Goal: Task Accomplishment & Management: Use online tool/utility

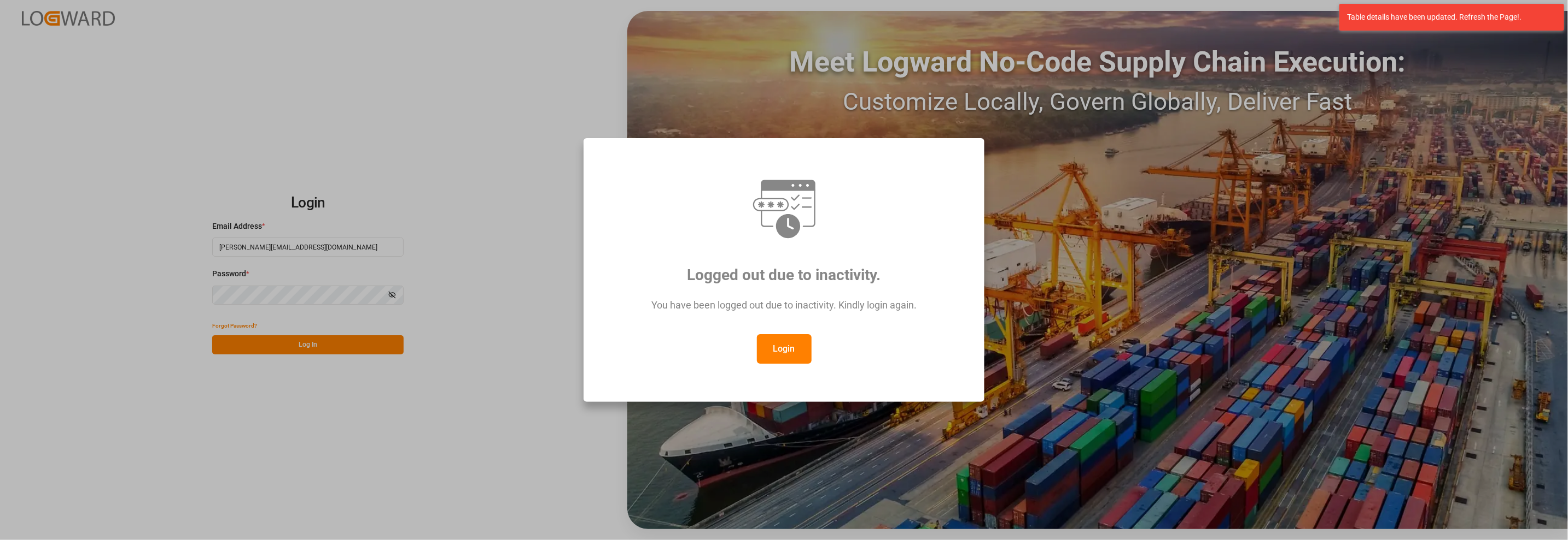
click at [782, 348] on button "Login" at bounding box center [783, 349] width 54 height 29
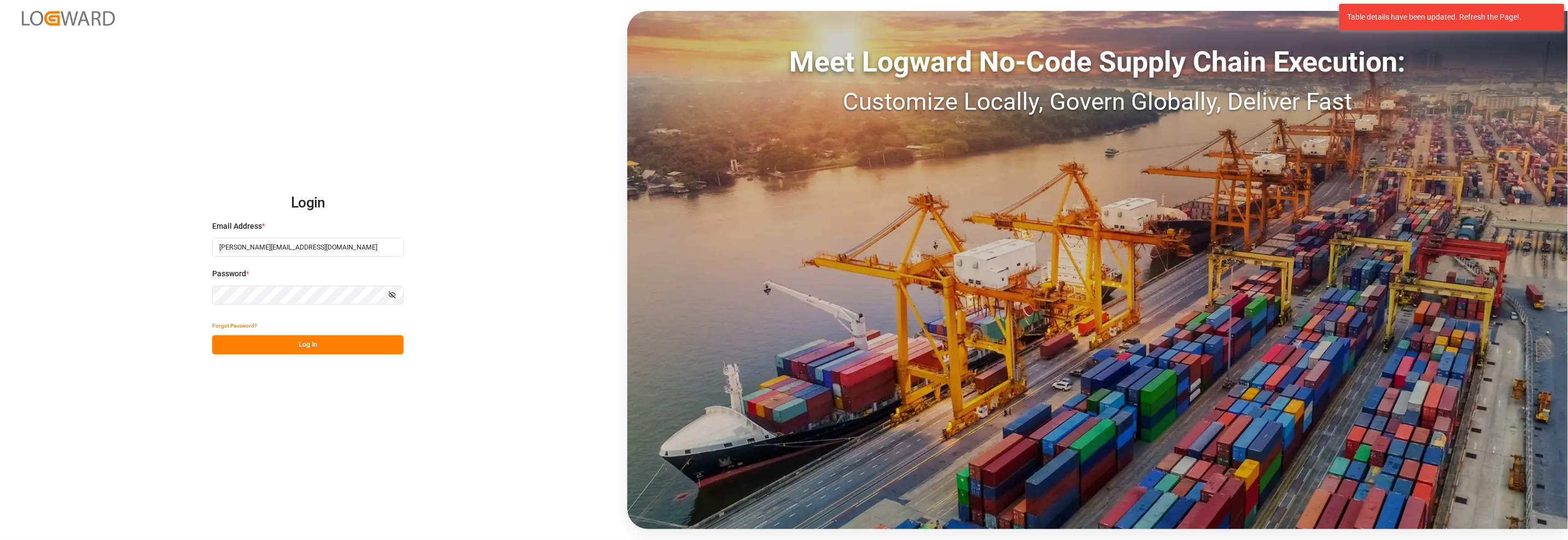
click at [276, 352] on button "Log In" at bounding box center [308, 344] width 191 height 19
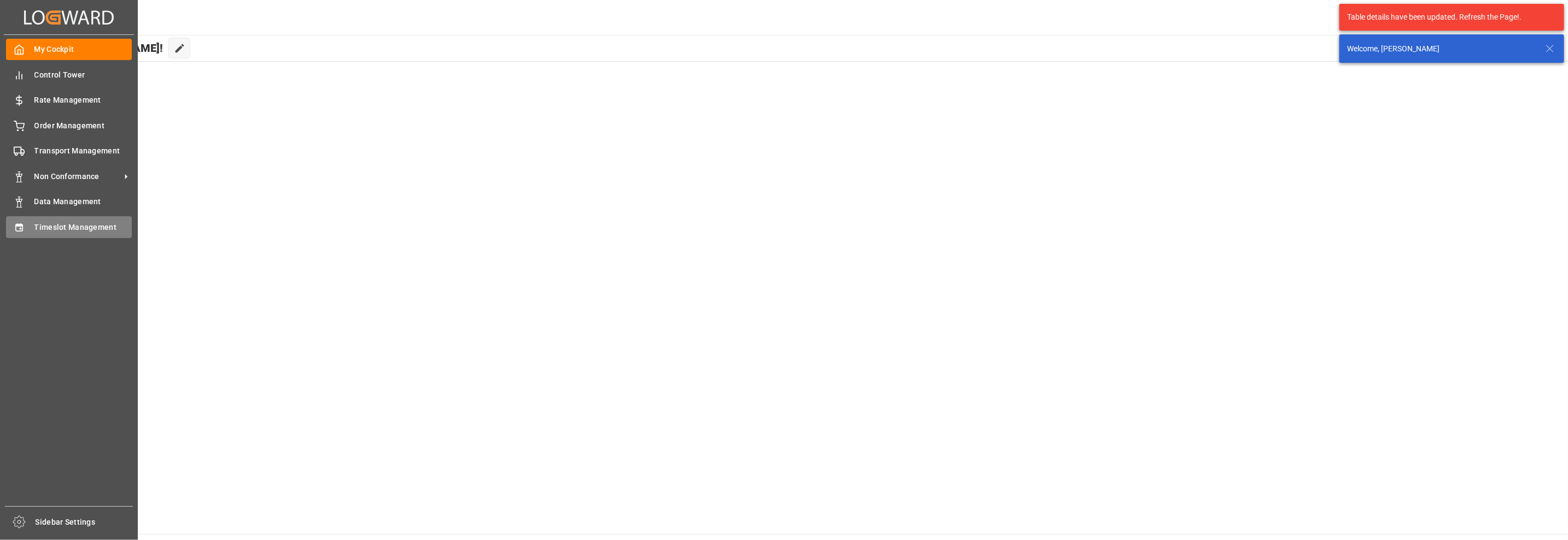
click at [41, 231] on span "Timeslot Management" at bounding box center [83, 228] width 97 height 11
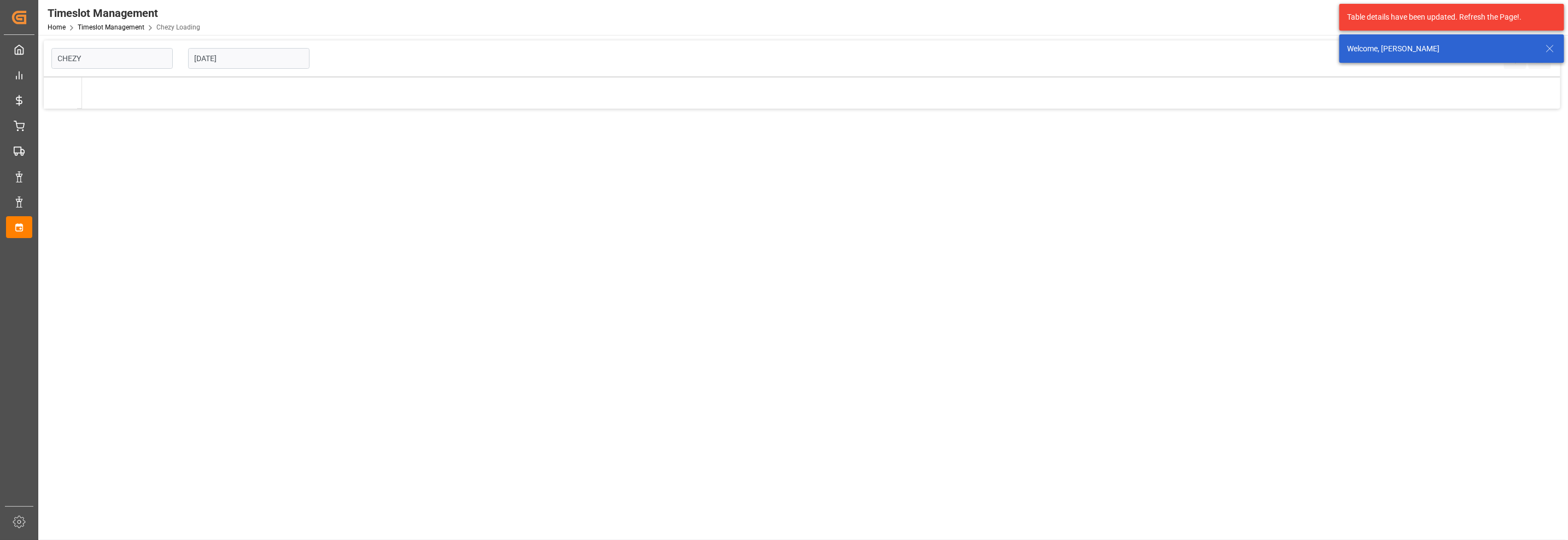
type input "Chezy Loading"
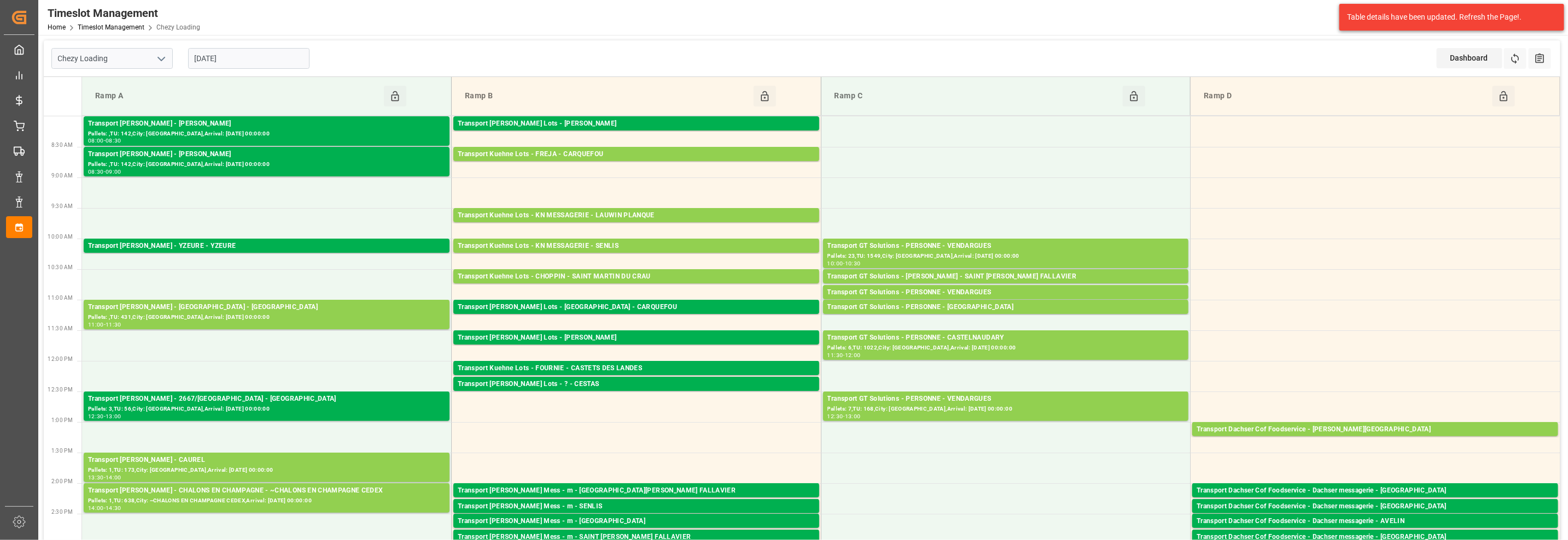
click at [239, 60] on input "[DATE]" at bounding box center [249, 58] width 121 height 21
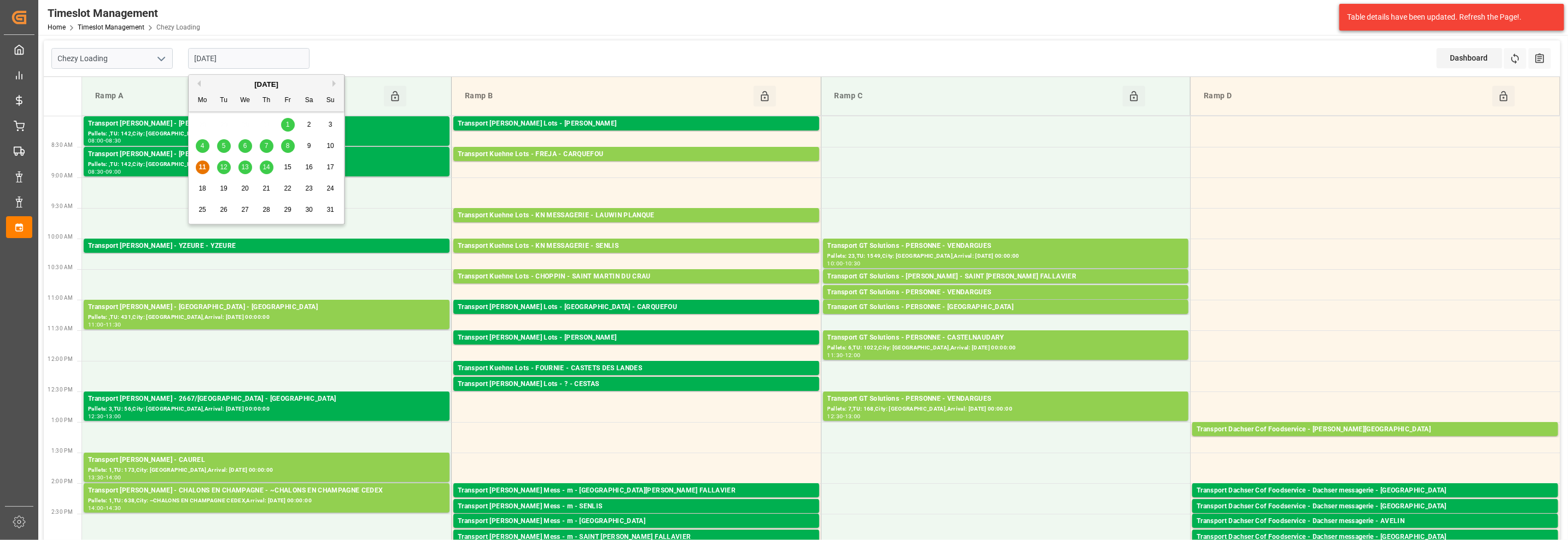
click at [226, 170] on span "12" at bounding box center [223, 167] width 7 height 7
type input "[DATE]"
